Goal: Task Accomplishment & Management: Manage account settings

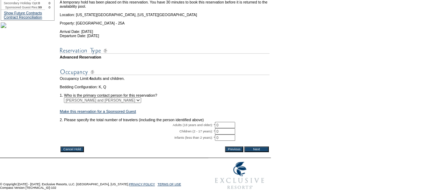
scroll to position [123, 0]
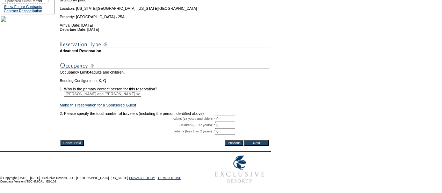
drag, startPoint x: 219, startPoint y: 108, endPoint x: 182, endPoint y: 105, distance: 37.5
click at [182, 105] on tbody "A temporary hold has been placed on this reservation. You have 30 minutes to bo…" at bounding box center [165, 60] width 210 height 158
drag, startPoint x: 226, startPoint y: 109, endPoint x: 190, endPoint y: 112, distance: 36.1
click at [190, 115] on tr "Adults (18 years and older): * 0 * *" at bounding box center [165, 118] width 210 height 6
type input "2"
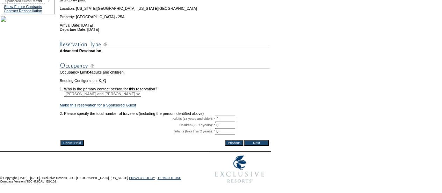
click at [265, 140] on input "Next" at bounding box center [256, 143] width 24 height 6
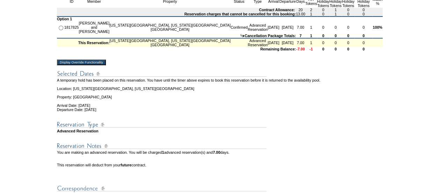
scroll to position [164, 0]
click at [79, 65] on input "Display Override Functionality" at bounding box center [81, 62] width 49 height 6
